Goal: Task Accomplishment & Management: Complete application form

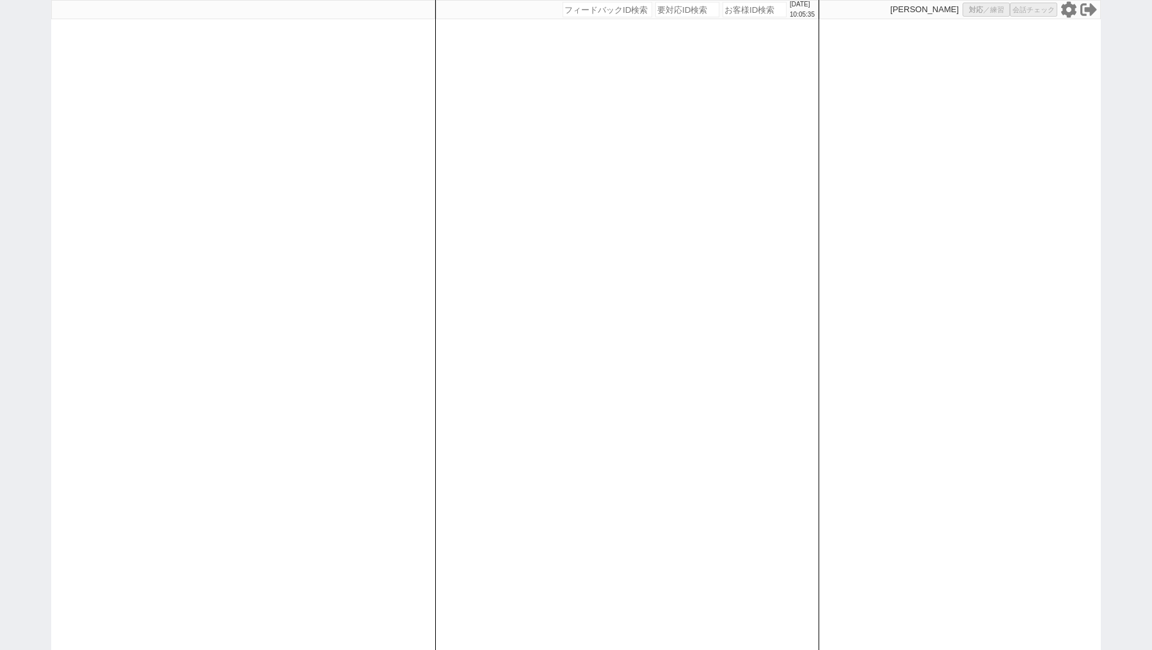
select select "100"
select select "1"
select select
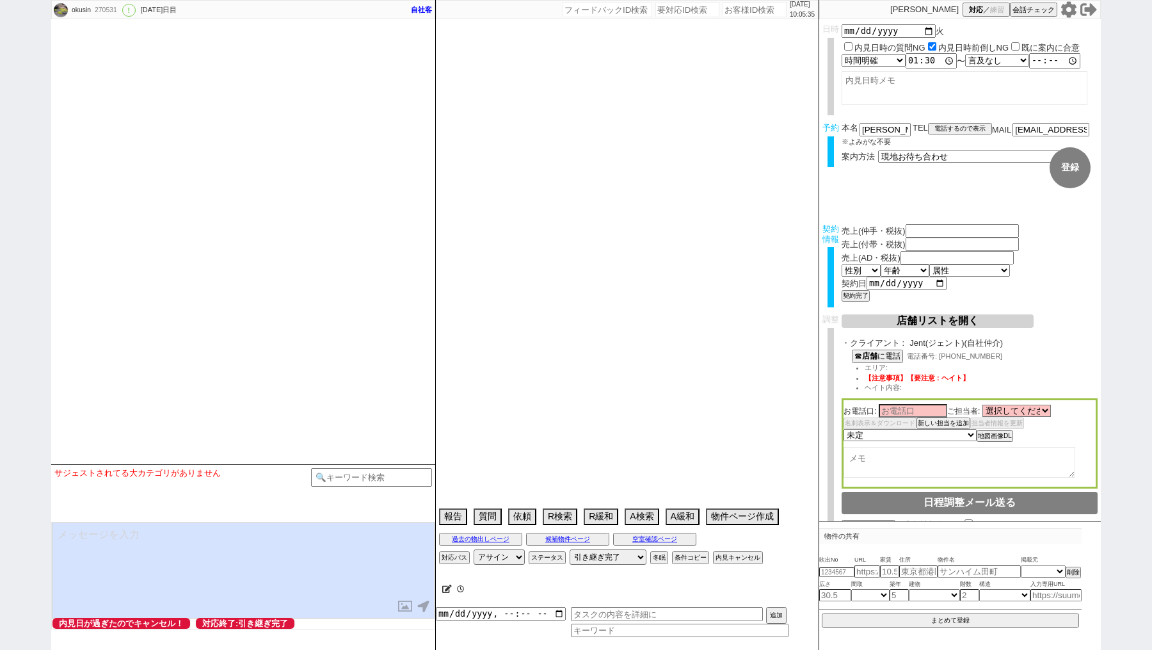
type input "101500"
type input "0"
type input "203000"
type input "[DATE]"
type textarea "[PERSON_NAME]対応 @電話 15日10:14出ない、[DATE] 10:58出ない -> 物件空いてたよ、でもたぶん[DATE]〜[DATE]には…"
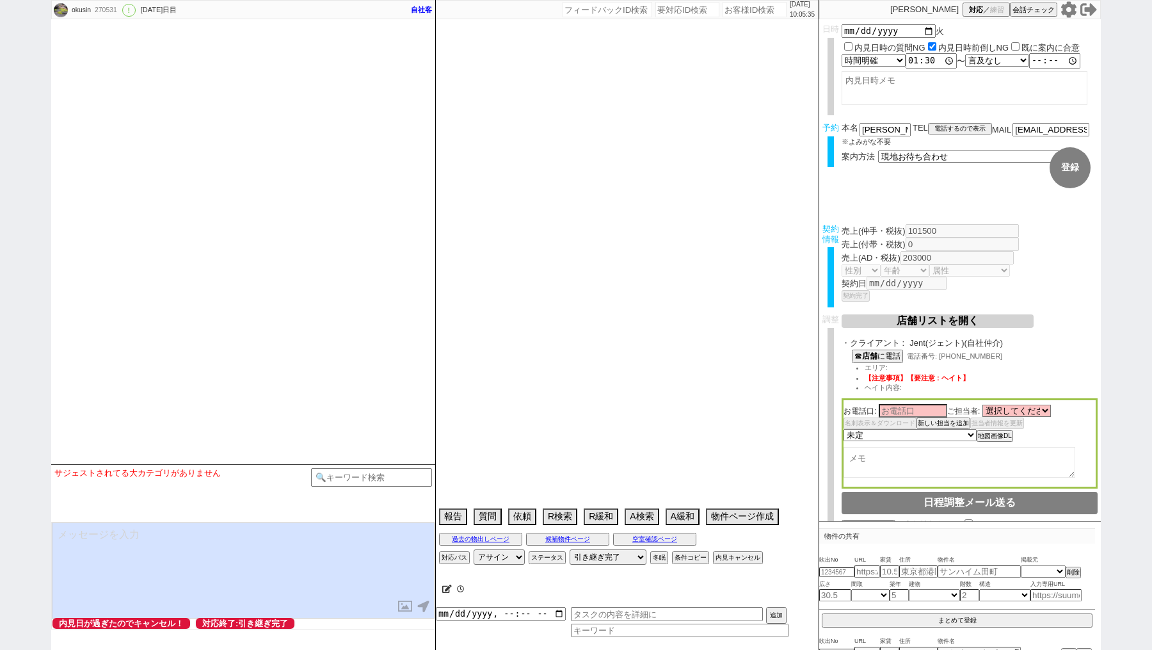
select select "15"
select select "0"
select select "47"
select select "[DATE]"
select select "44"
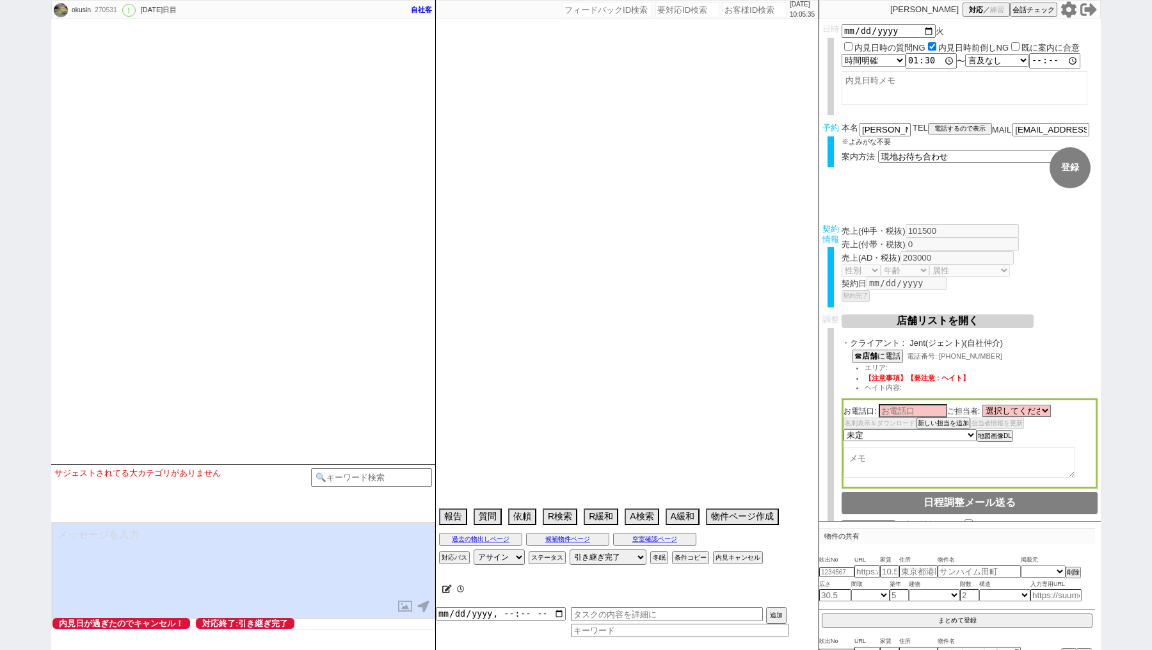
select select "[DATE]"
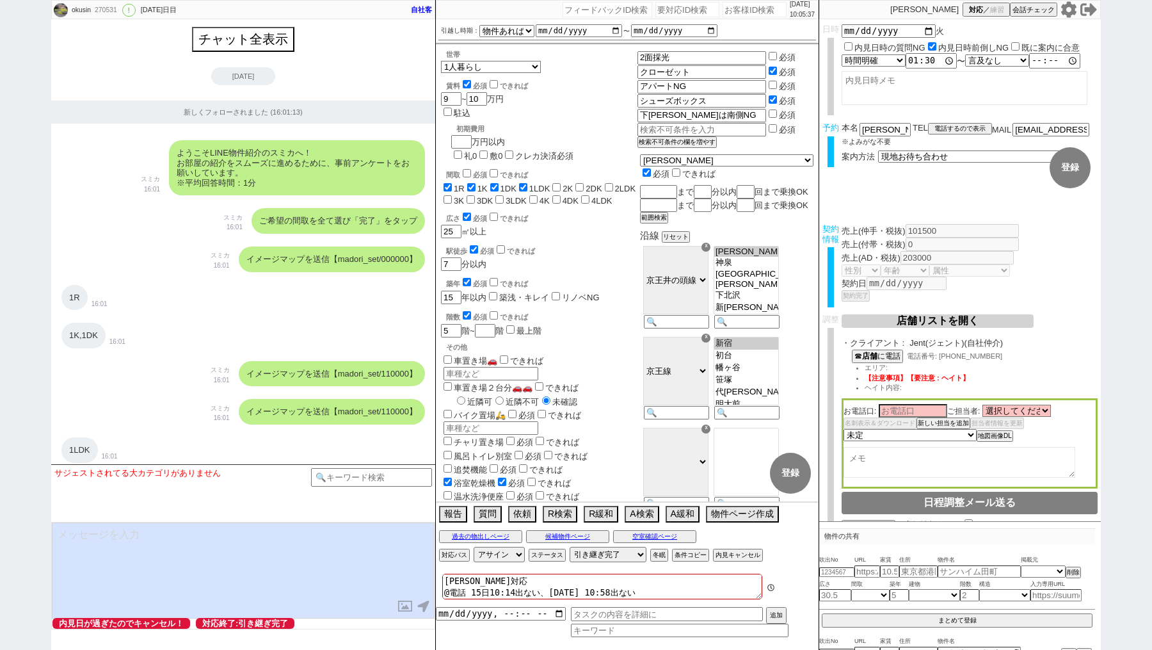
scroll to position [26540, 0]
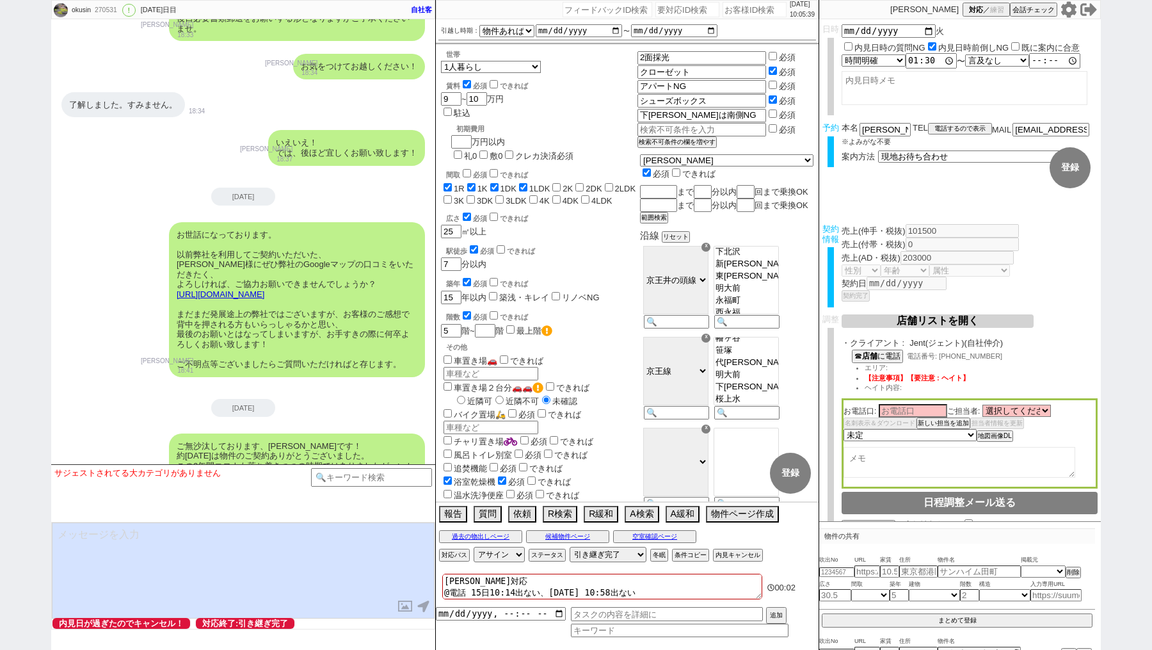
click at [734, 12] on input "number" at bounding box center [755, 9] width 64 height 15
paste input "614678"
type input "614678"
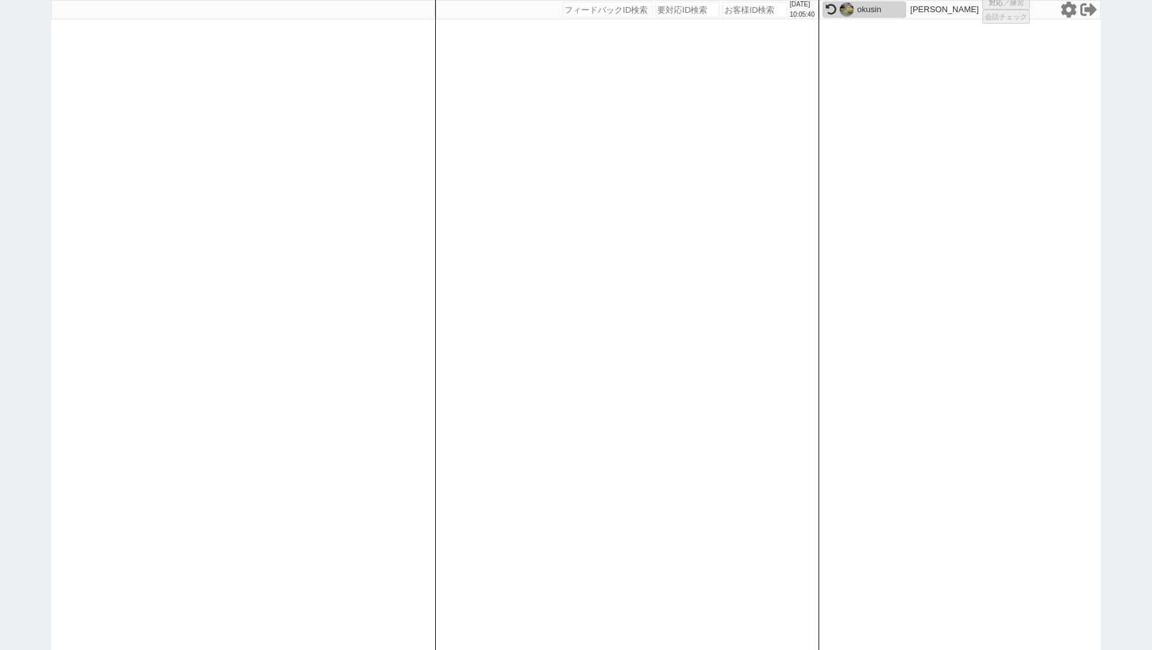
select select "3"
select select "2"
select select
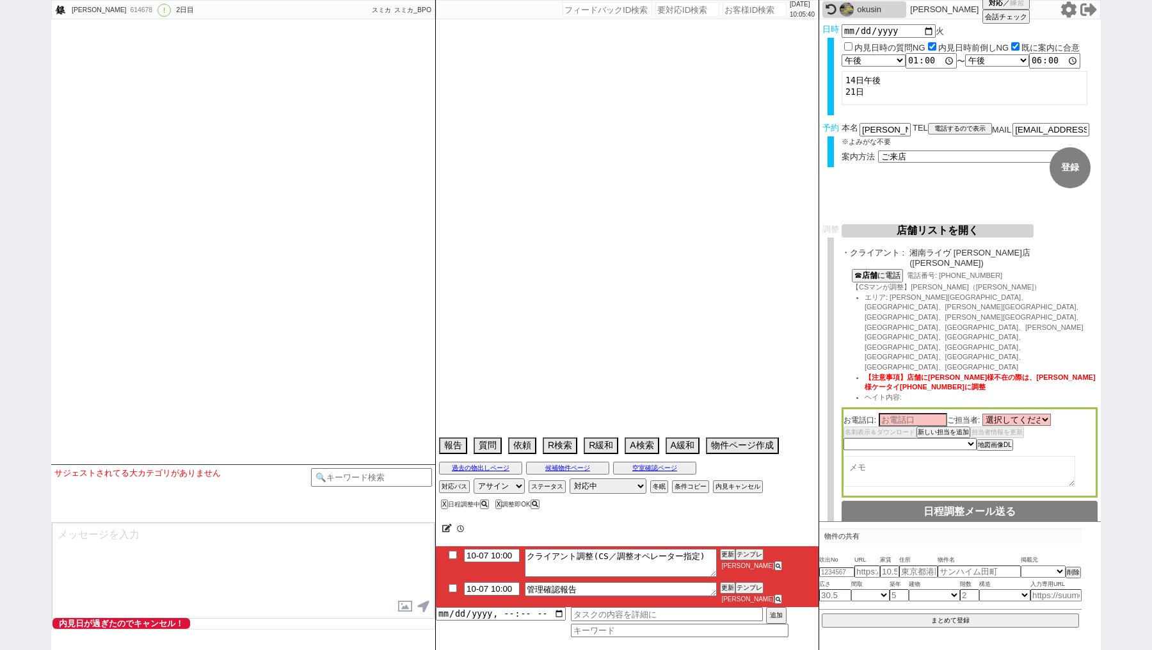
type textarea "中海岸4丁目"
select select "2025"
select select "11"
select select "36"
select select "0"
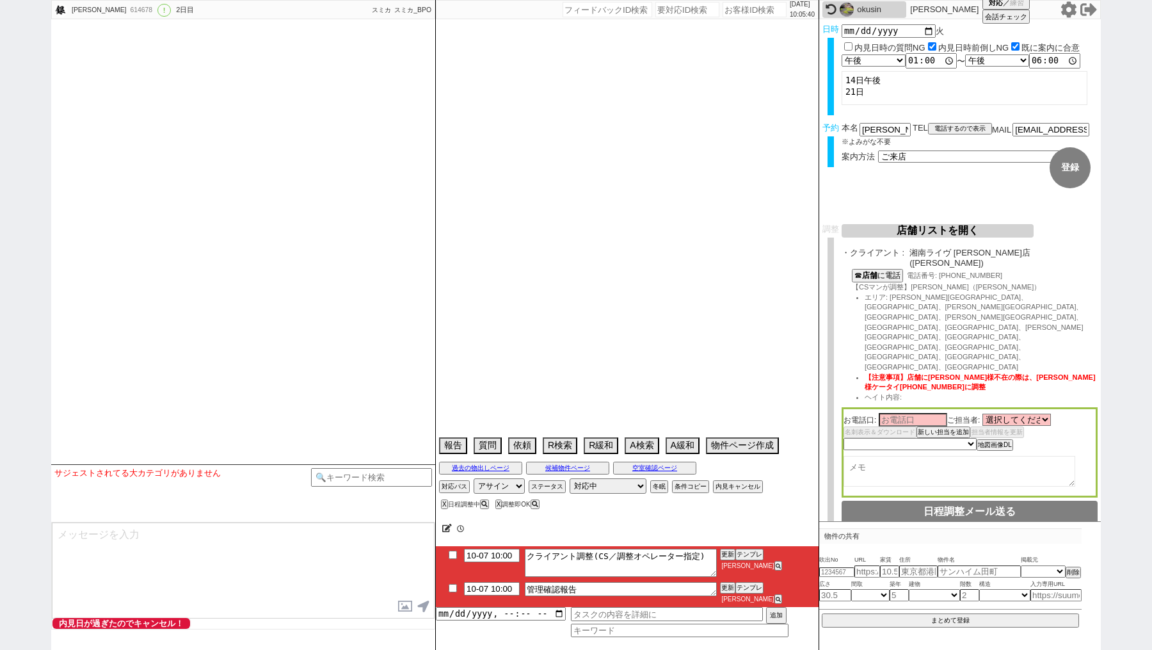
select select "14"
select select "96"
select select "13"
select select "455"
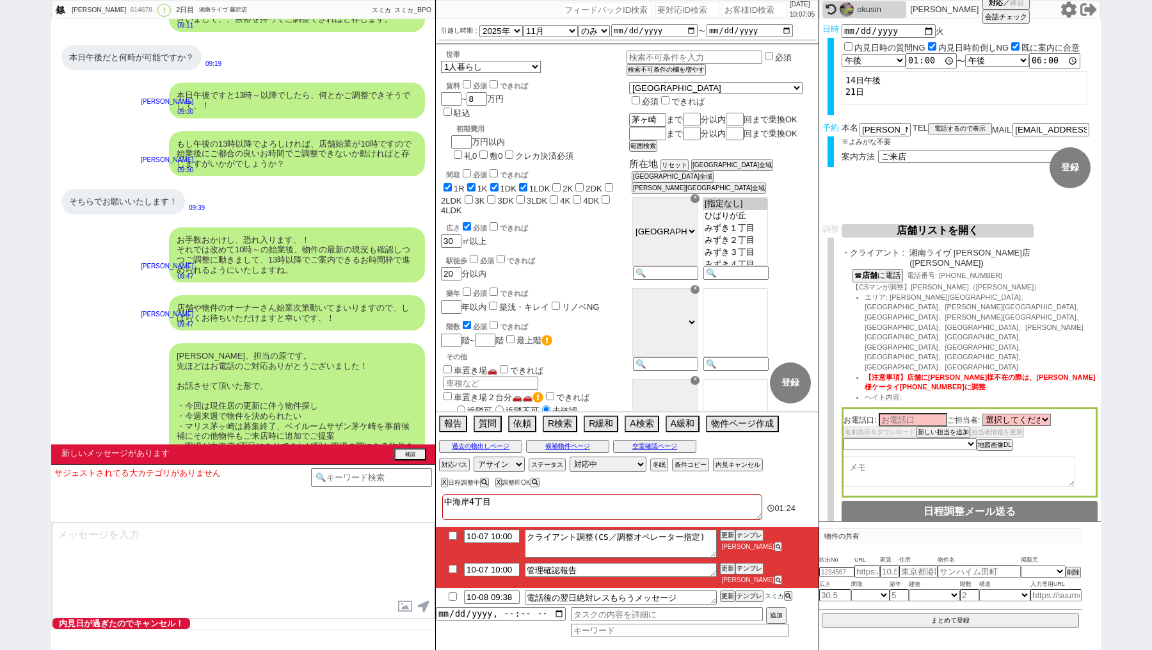
scroll to position [5392, 0]
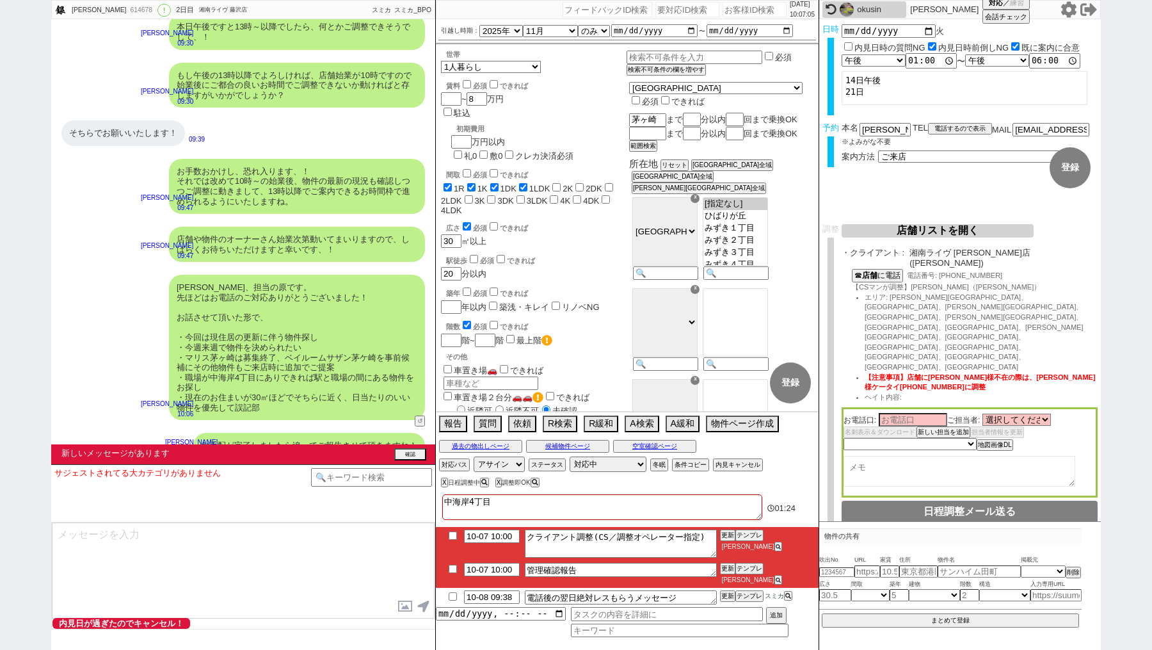
type input "10-07 10:30"
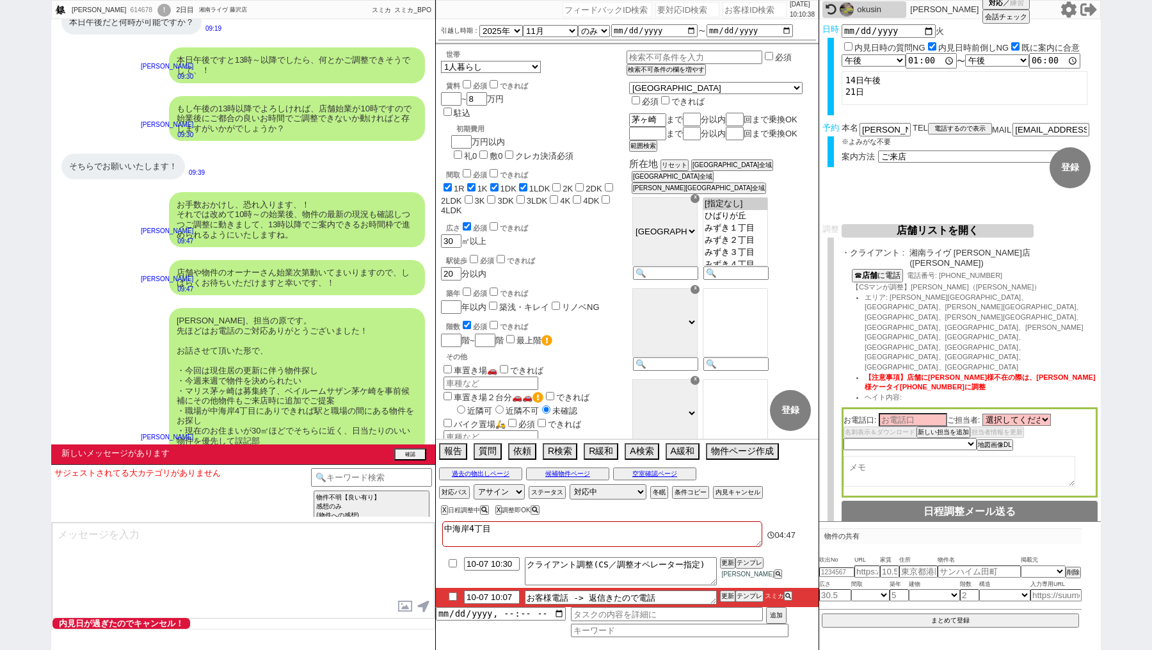
scroll to position [5360, 0]
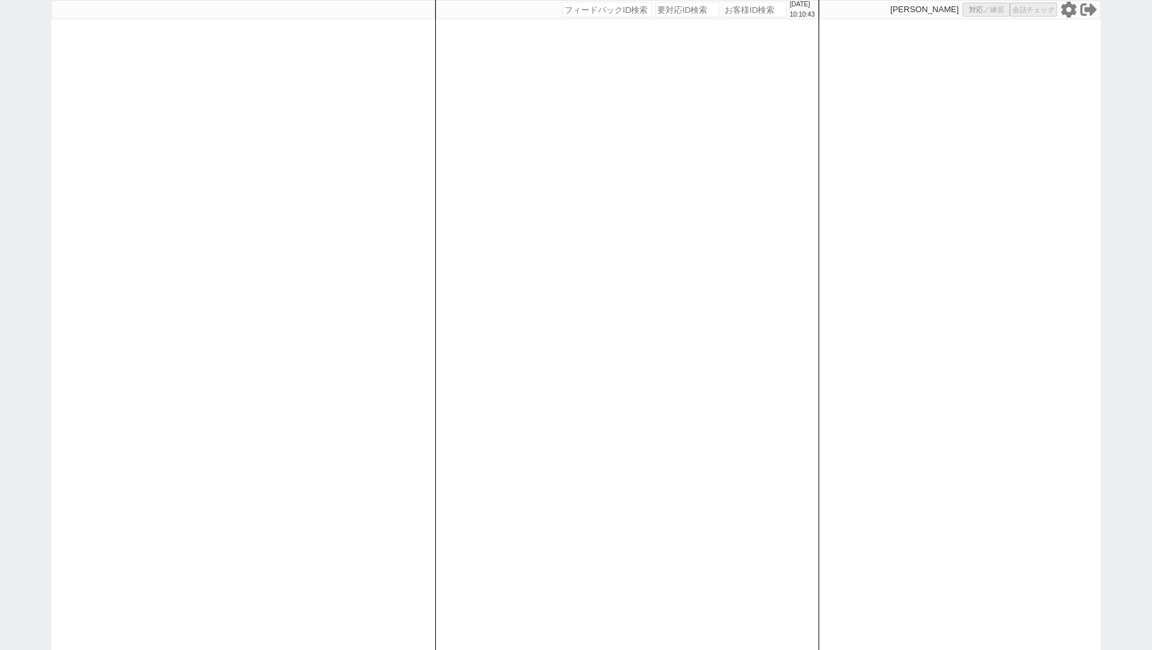
select select "100"
select select "1"
select select
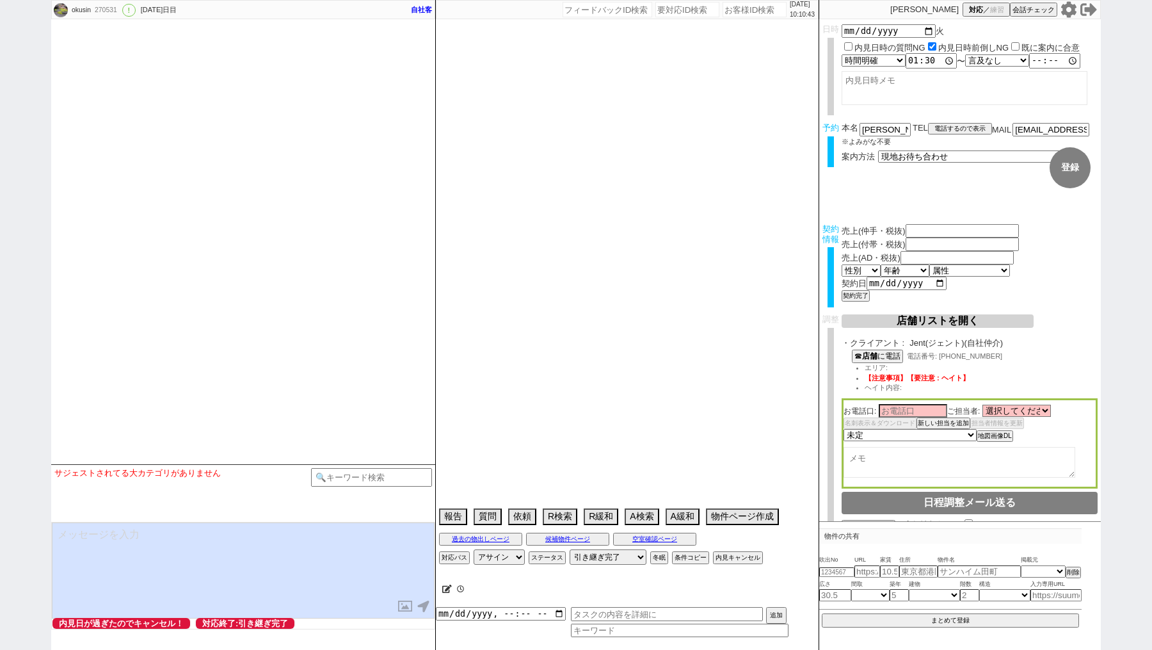
type input "101500"
type input "0"
type input "203000"
type input "[DATE]"
click at [723, 10] on input "number" at bounding box center [755, 9] width 64 height 15
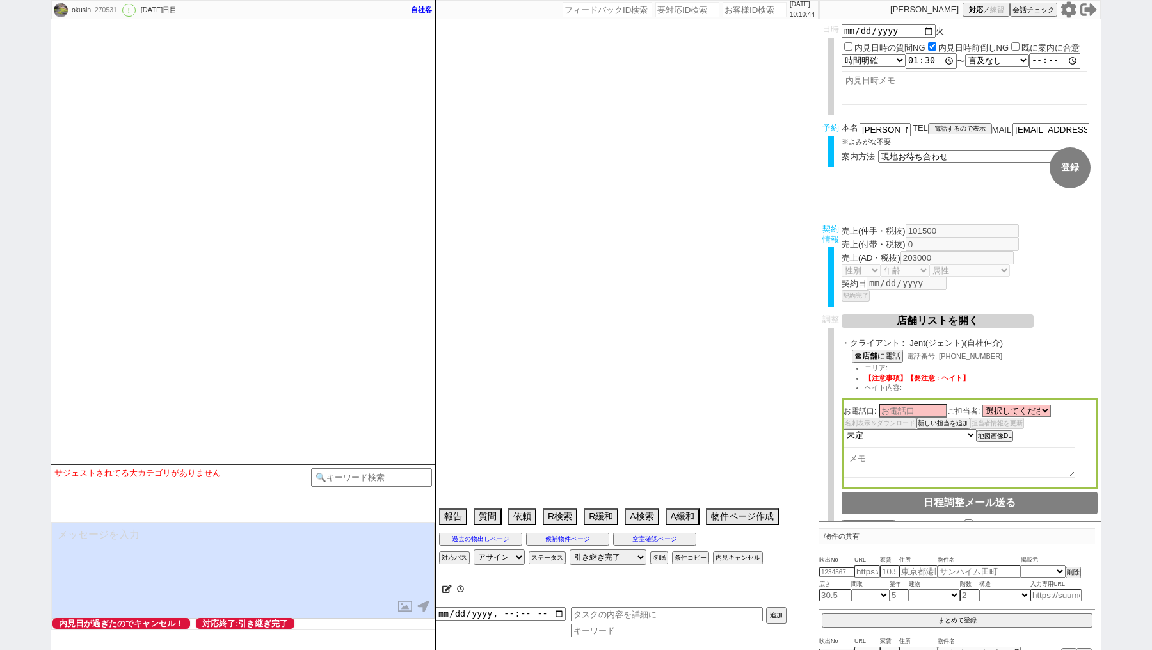
select select "15"
select select "0"
select select "47"
select select "[DATE]"
select select "44"
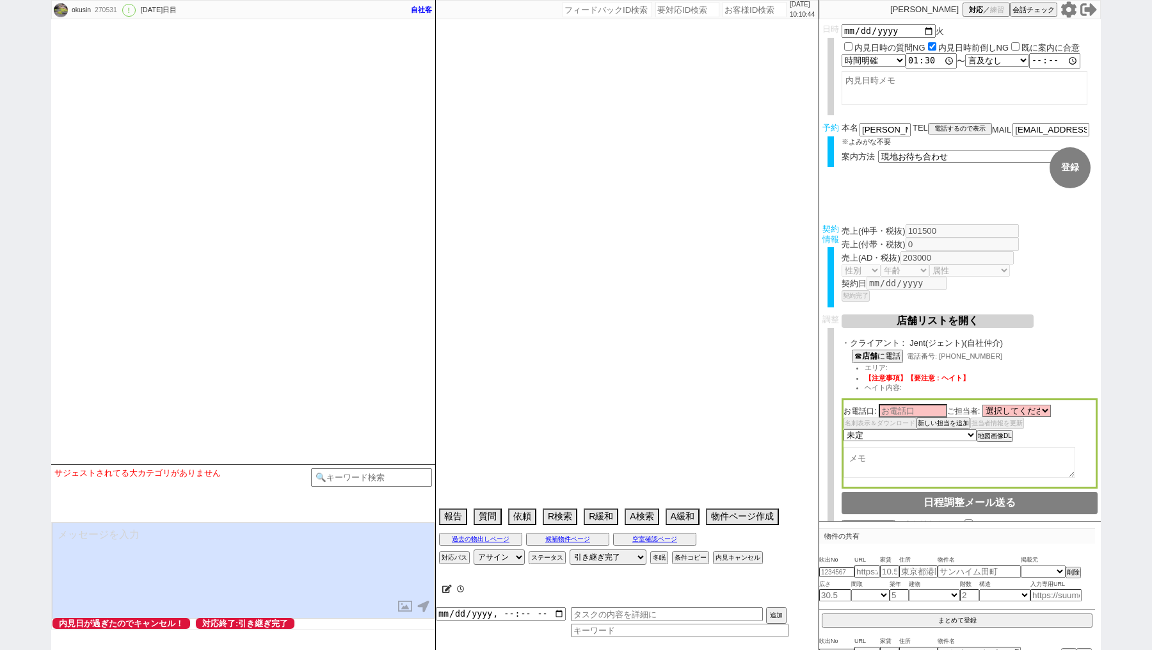
select select "[DATE]"
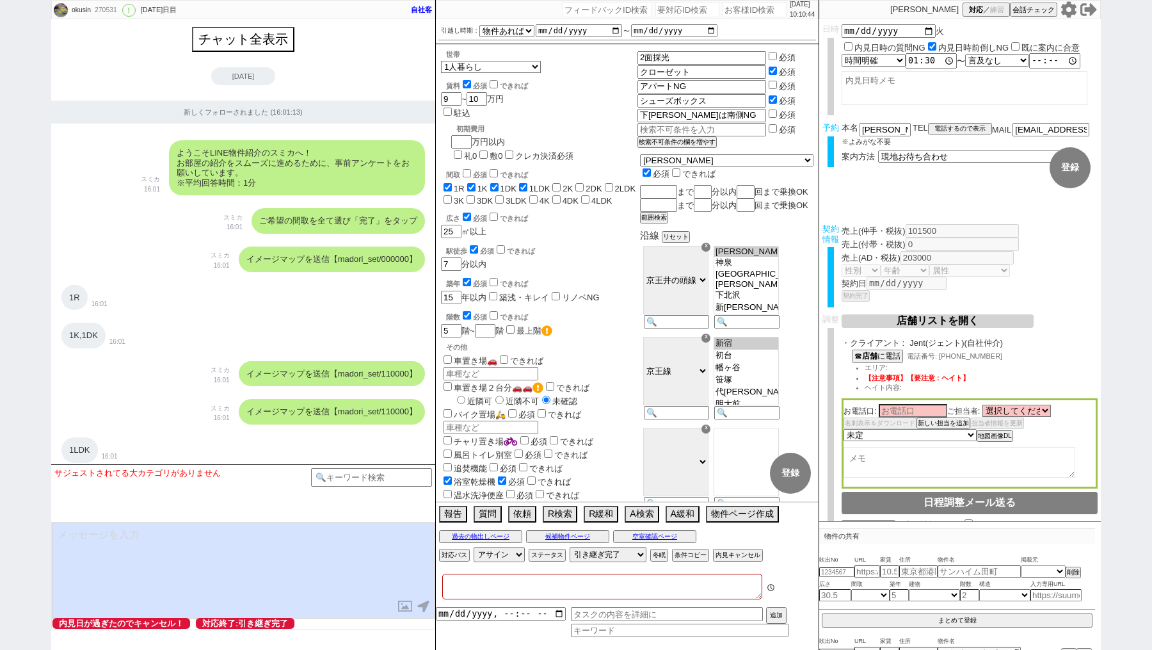
type textarea "[PERSON_NAME]対応 @電話 15日10:14出ない、[DATE] 10:58出ない -> 物件空いてたよ、でもたぶん[DATE]〜[DATE]には…"
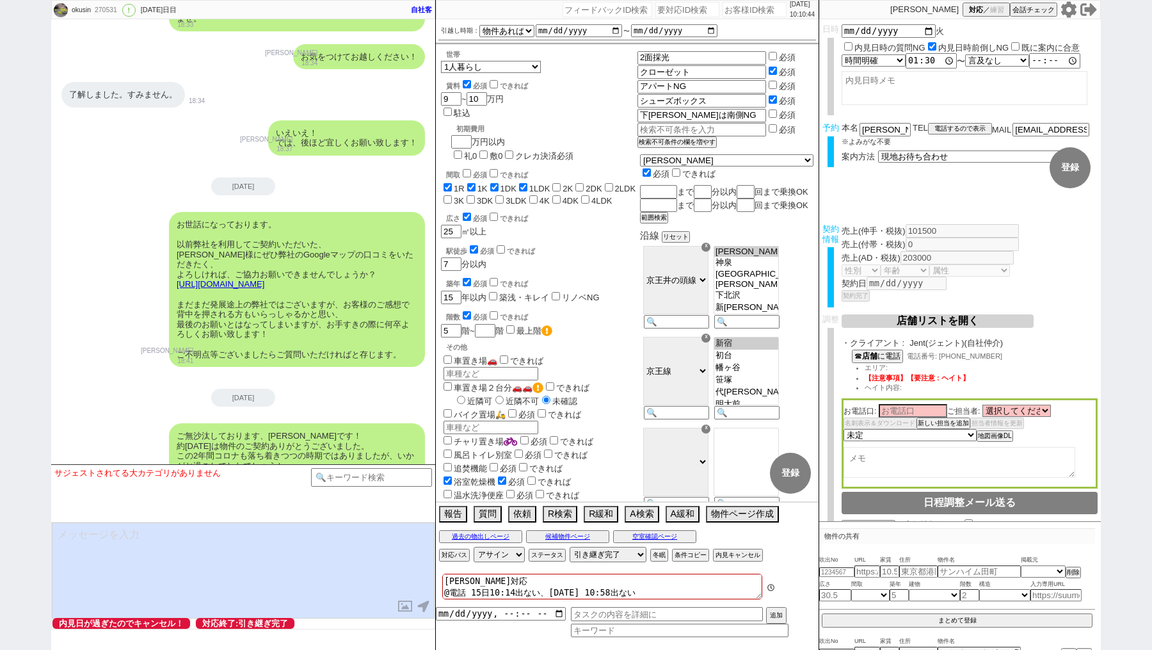
scroll to position [29, 0]
paste input "614678"
type input "614678"
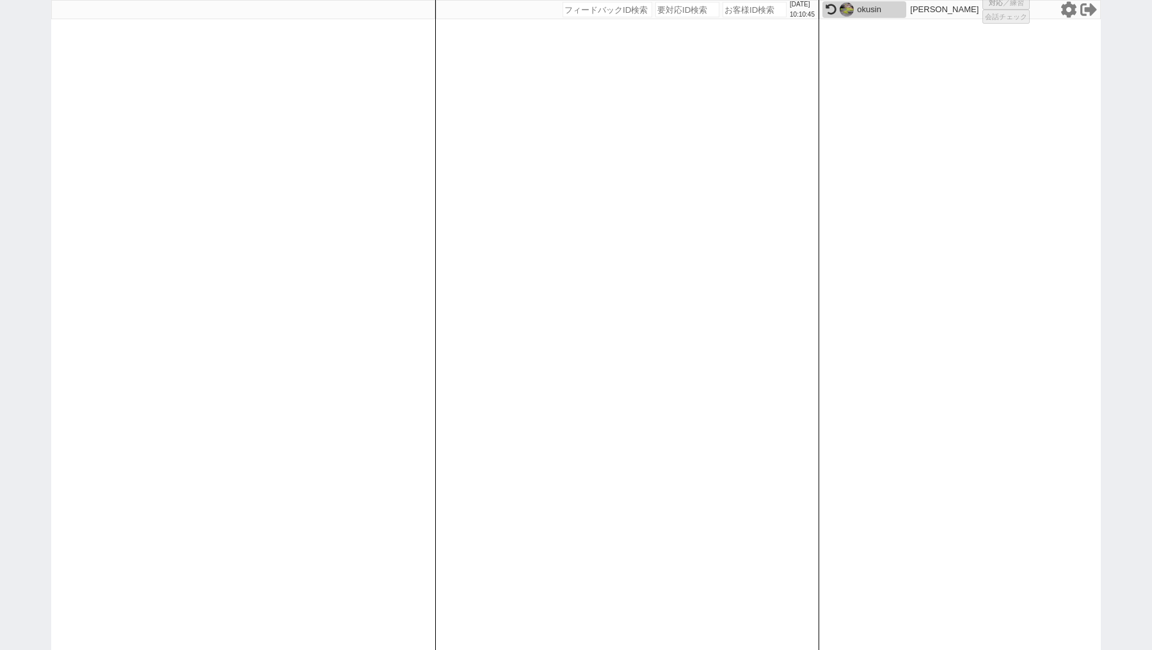
select select "3"
select select "2"
select select
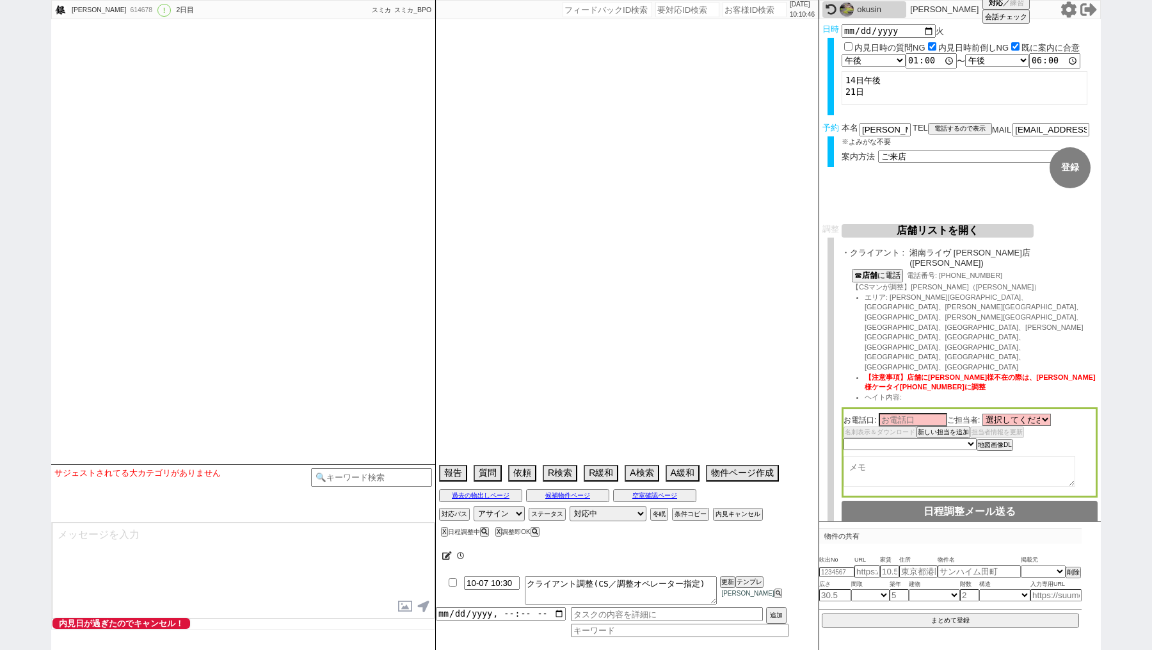
select select "2025"
select select "11"
select select "36"
select select "0"
select select "14"
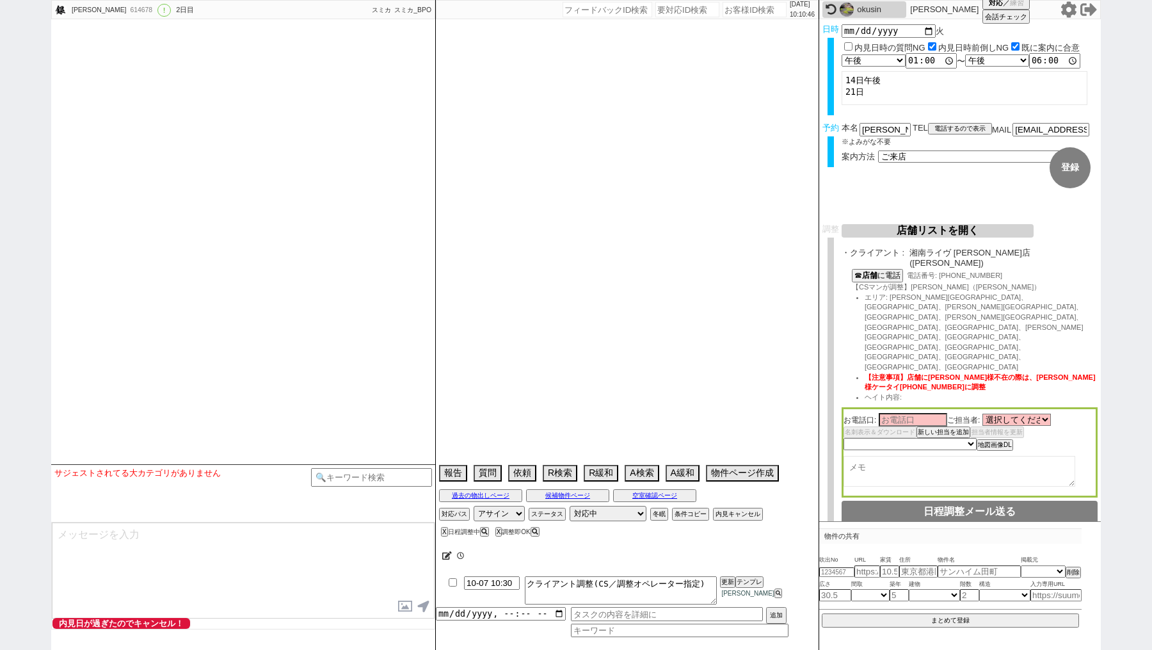
select select "96"
select select "13"
select select "455"
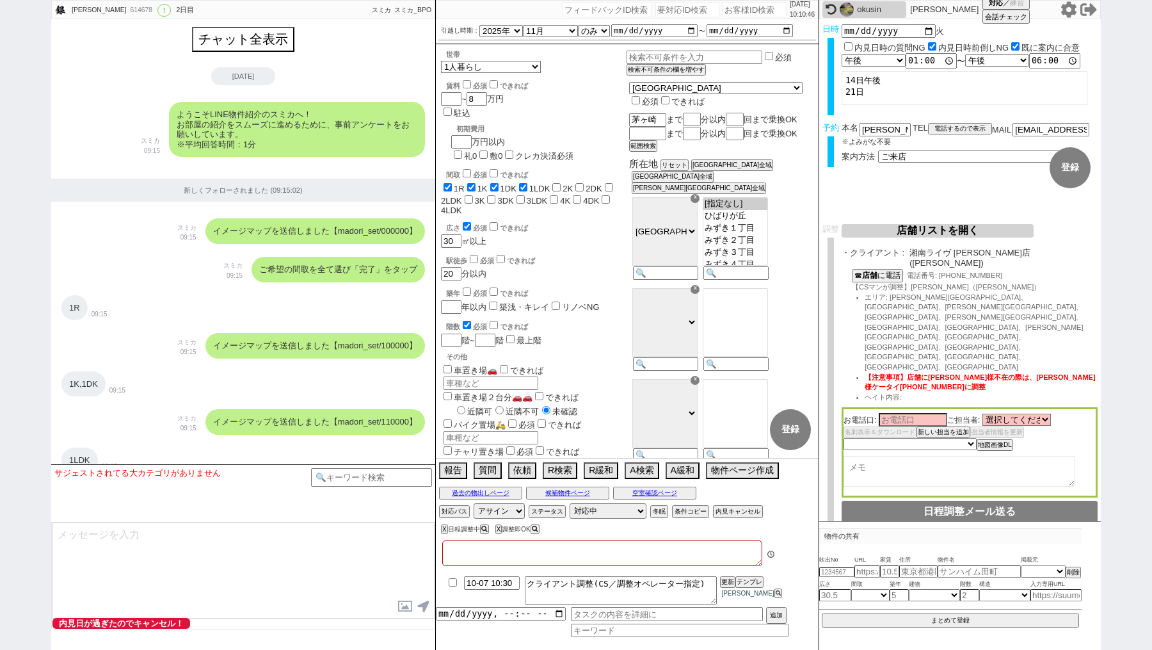
type textarea "中海岸4丁目"
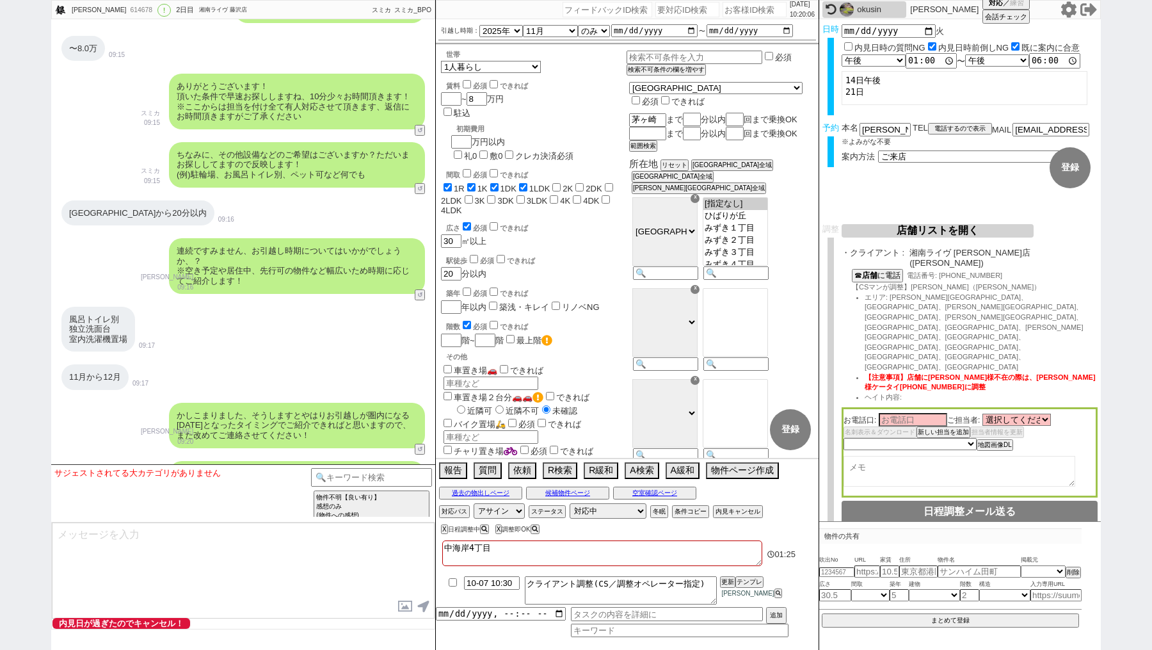
scroll to position [1104, 0]
